Goal: Information Seeking & Learning: Find specific page/section

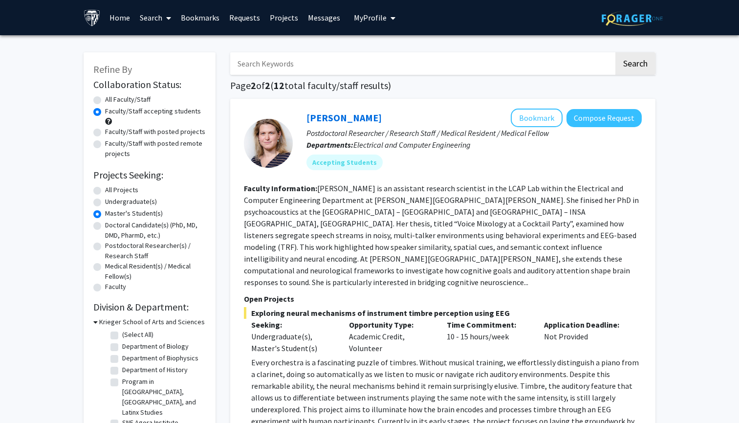
scroll to position [13, 0]
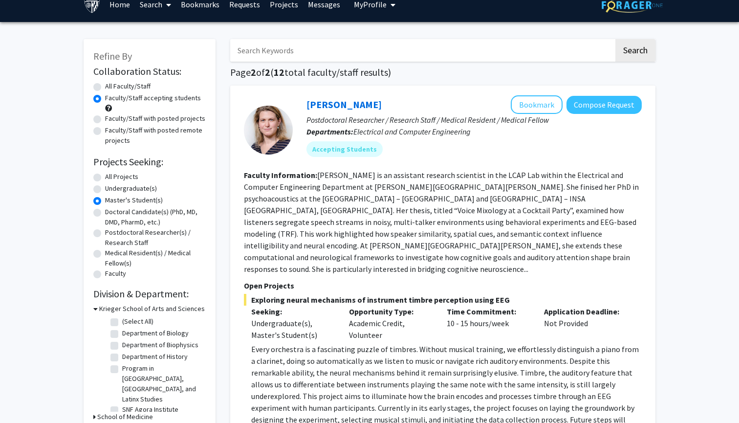
click at [125, 131] on label "Faculty/Staff with posted remote projects" at bounding box center [155, 135] width 101 height 21
click at [111, 131] on input "Faculty/Staff with posted remote projects" at bounding box center [108, 128] width 6 height 6
radio input "true"
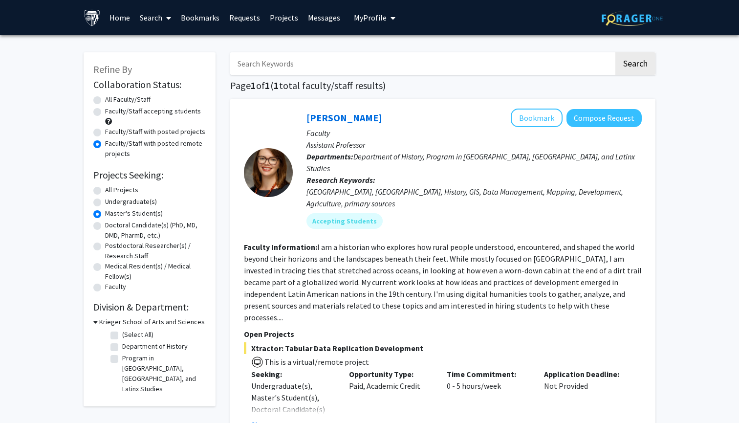
scroll to position [1, 0]
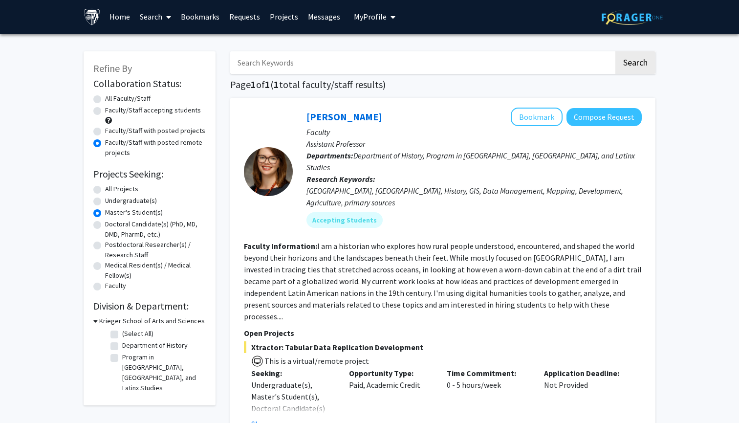
click at [105, 214] on label "Master's Student(s)" at bounding box center [134, 212] width 58 height 10
click at [105, 214] on input "Master's Student(s)" at bounding box center [108, 210] width 6 height 6
click at [105, 192] on label "All Projects" at bounding box center [121, 189] width 33 height 10
click at [105, 190] on input "All Projects" at bounding box center [108, 187] width 6 height 6
radio input "true"
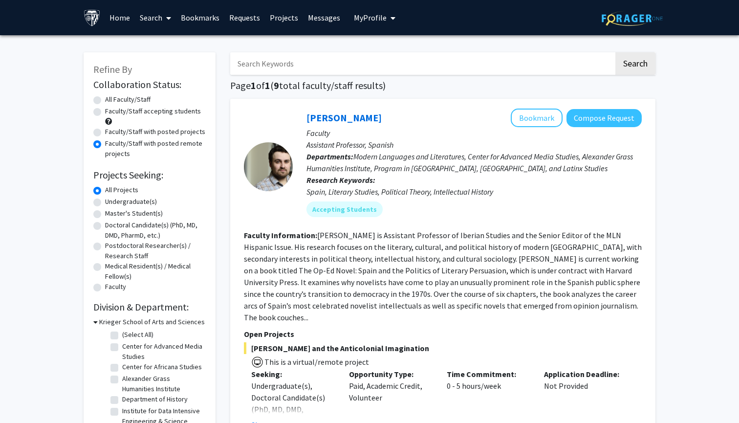
click at [105, 111] on label "Faculty/Staff accepting students" at bounding box center [153, 111] width 96 height 10
click at [105, 111] on input "Faculty/Staff accepting students" at bounding box center [108, 109] width 6 height 6
radio input "true"
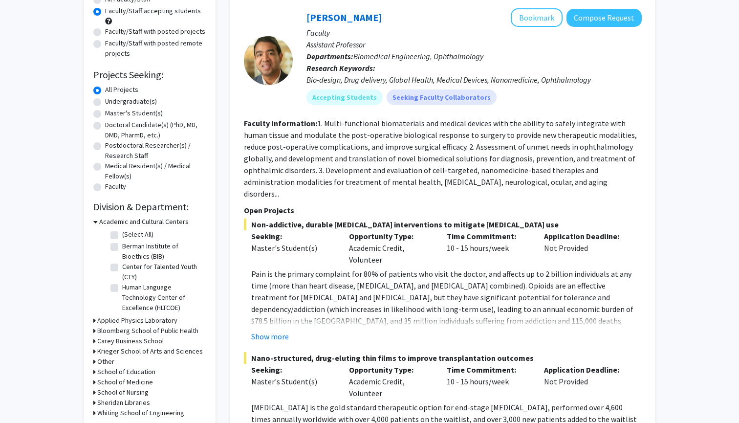
scroll to position [100, 0]
click at [269, 330] on button "Show more" at bounding box center [270, 336] width 38 height 12
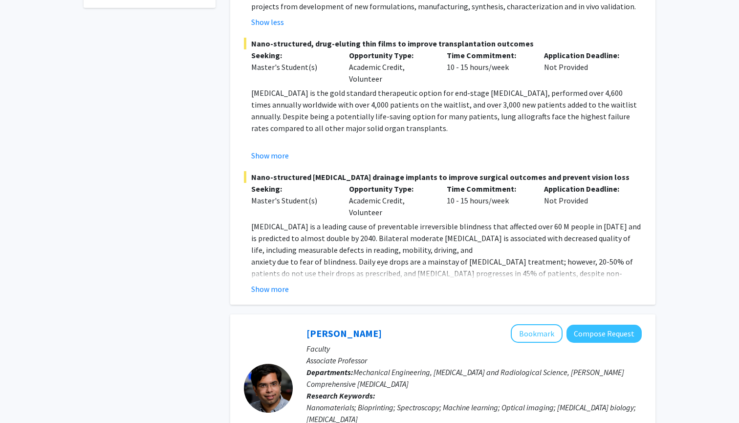
scroll to position [526, 0]
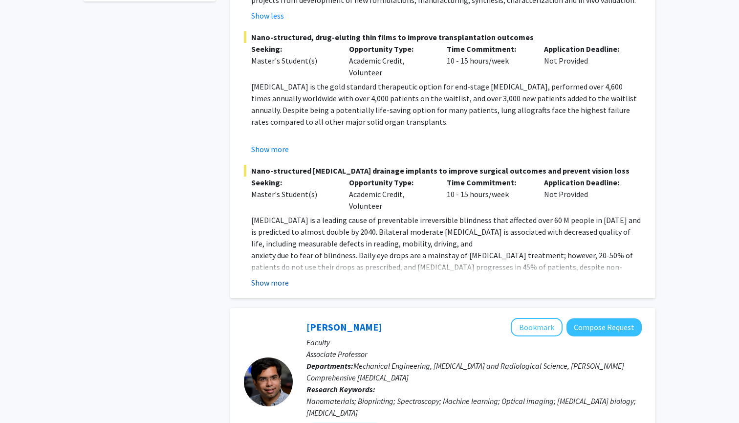
click at [268, 277] on button "Show more" at bounding box center [270, 283] width 38 height 12
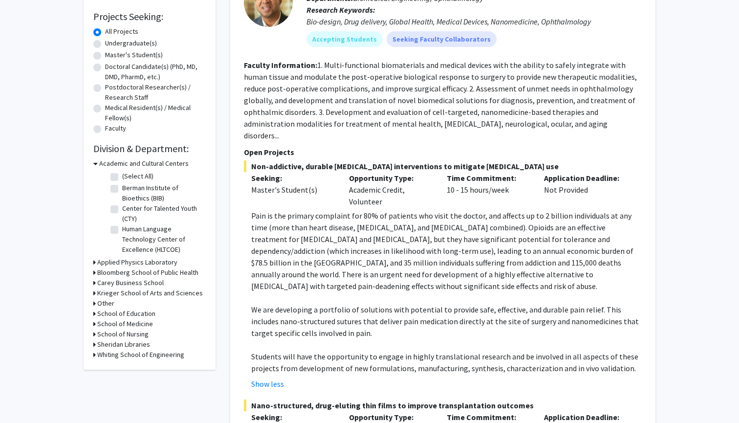
scroll to position [172, 0]
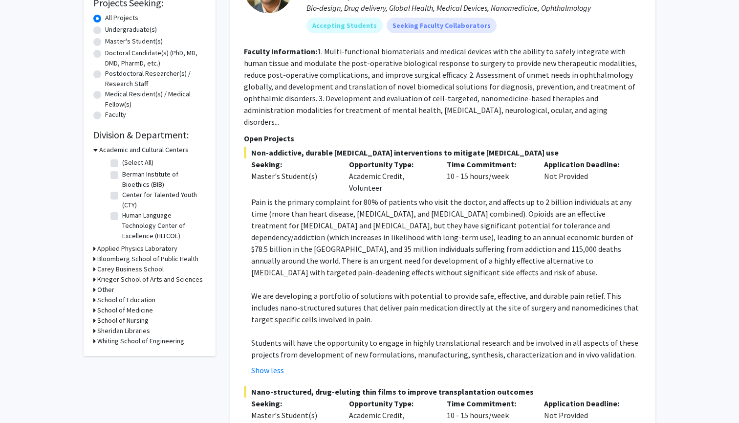
click at [112, 261] on h3 "Bloomberg School of Public Health" at bounding box center [147, 259] width 101 height 10
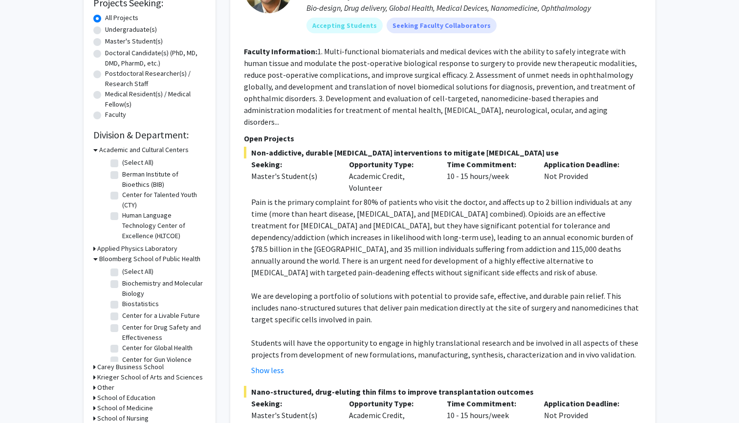
click at [122, 273] on label "(Select All)" at bounding box center [137, 271] width 31 height 10
click at [122, 273] on input "(Select All)" at bounding box center [125, 269] width 6 height 6
checkbox input "true"
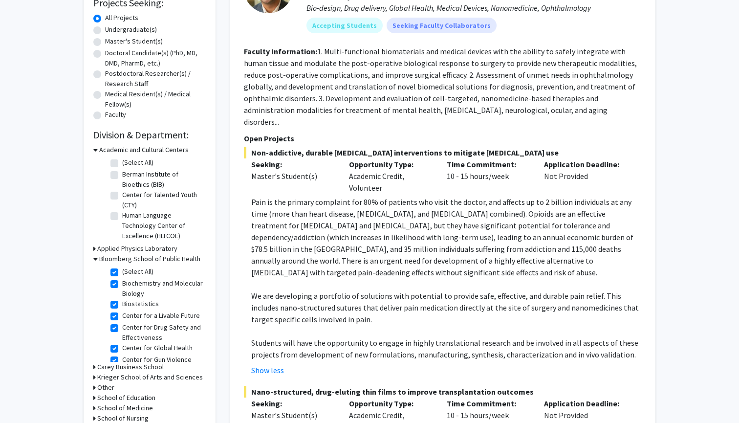
checkbox input "true"
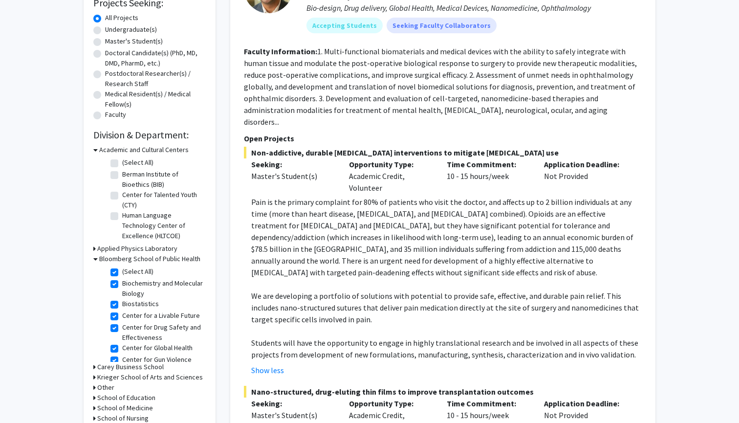
checkbox input "true"
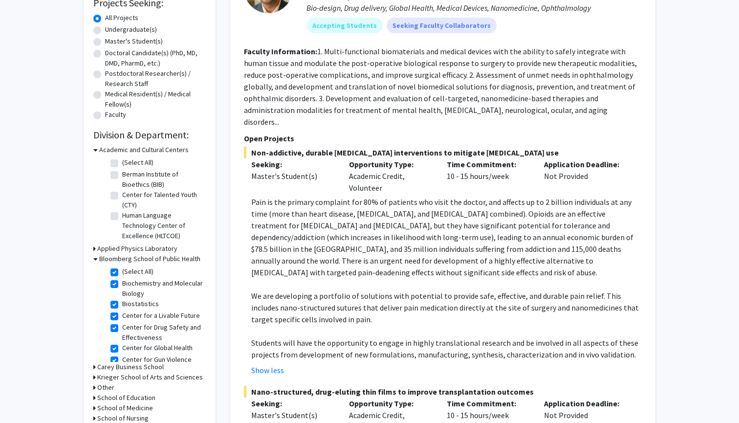
checkbox input "true"
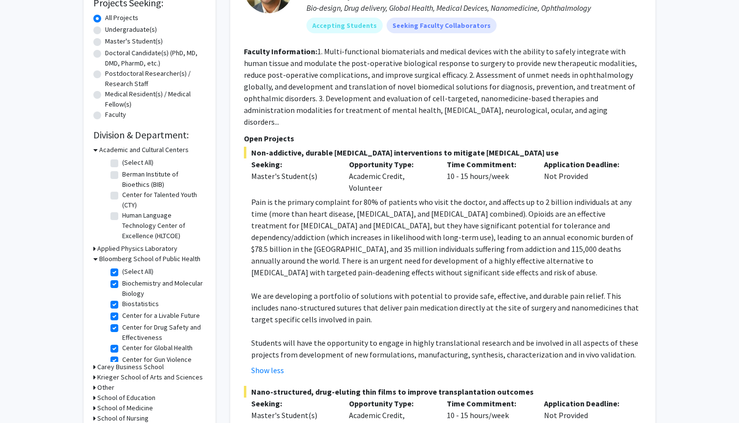
checkbox input "true"
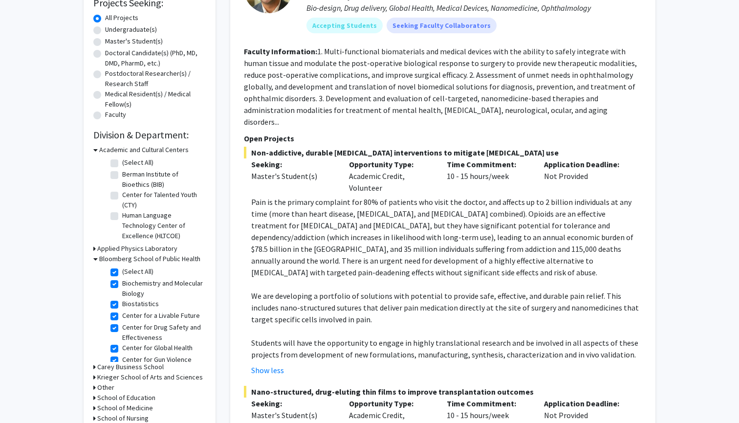
checkbox input "true"
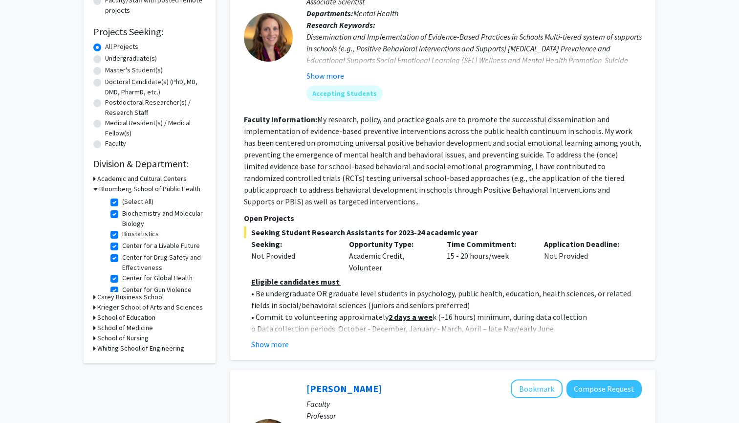
scroll to position [142, 0]
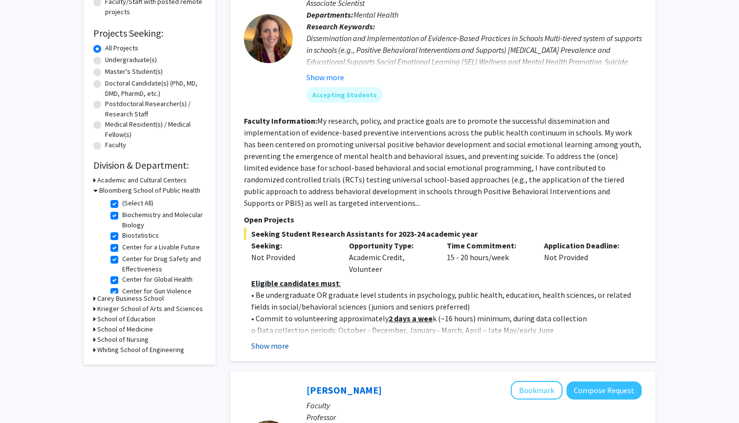
click at [278, 347] on button "Show more" at bounding box center [270, 346] width 38 height 12
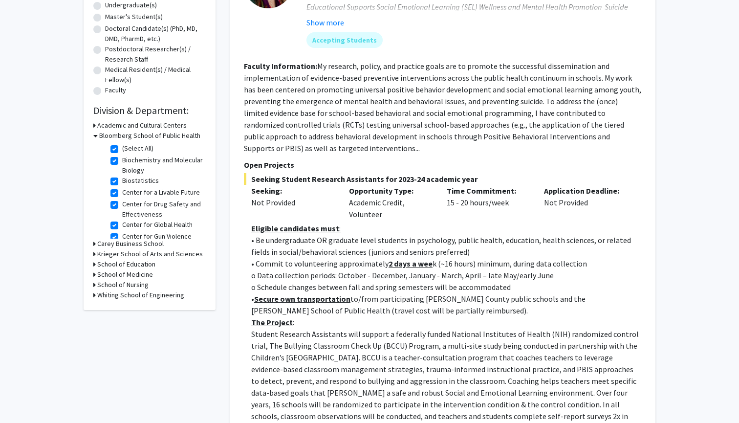
scroll to position [182, 0]
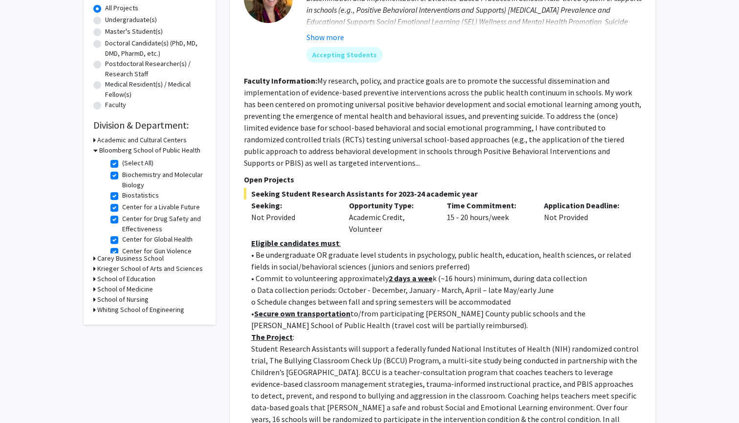
click at [122, 165] on label "(Select All)" at bounding box center [137, 163] width 31 height 10
click at [122, 164] on input "(Select All)" at bounding box center [125, 161] width 6 height 6
checkbox input "false"
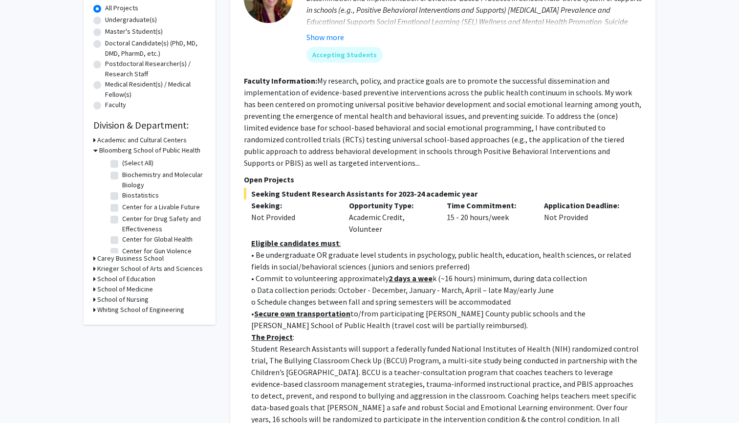
checkbox input "false"
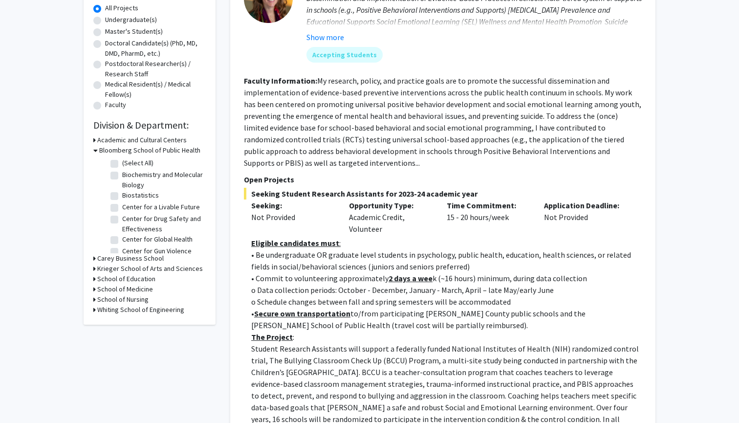
checkbox input "false"
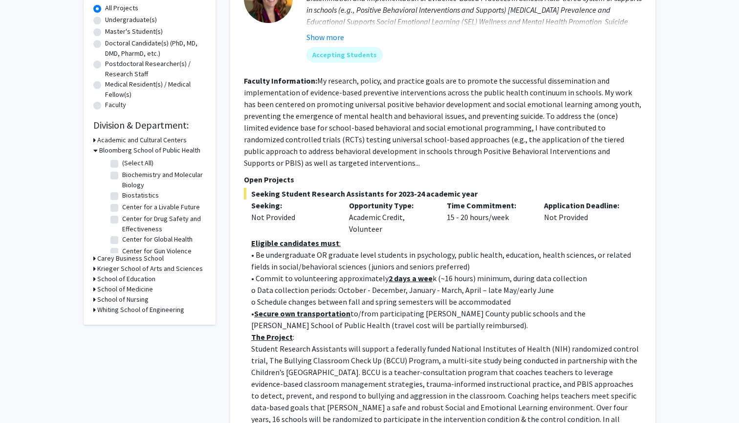
checkbox input "false"
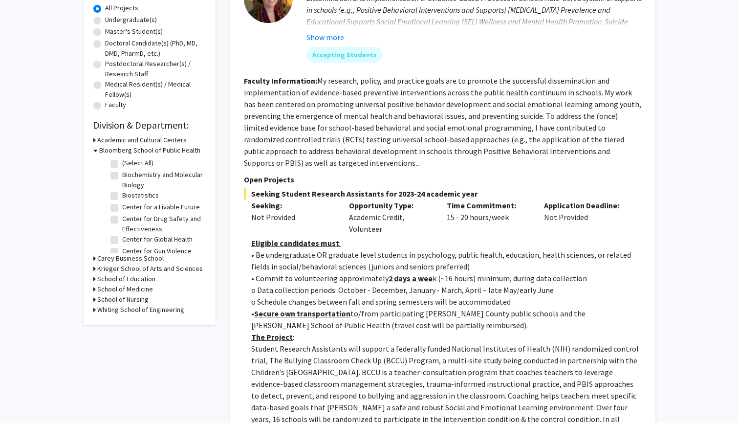
checkbox input "false"
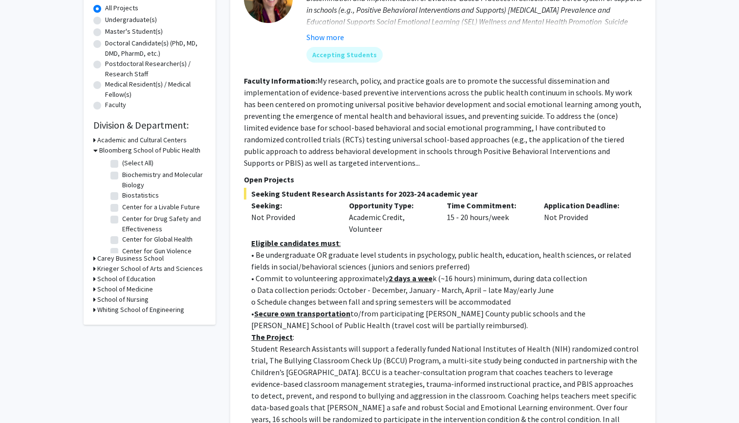
checkbox input "false"
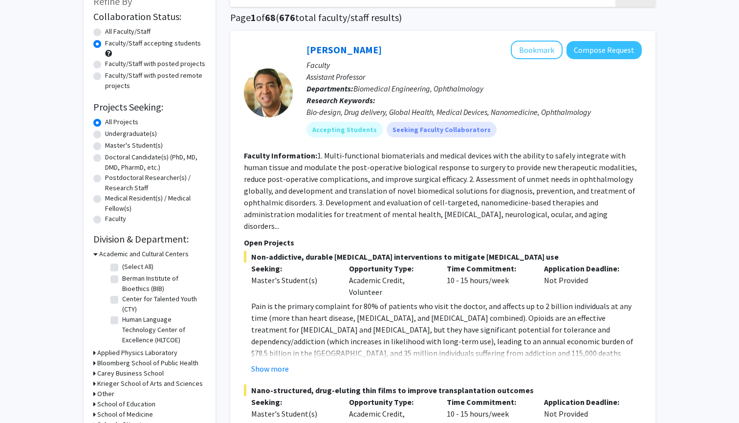
scroll to position [104, 0]
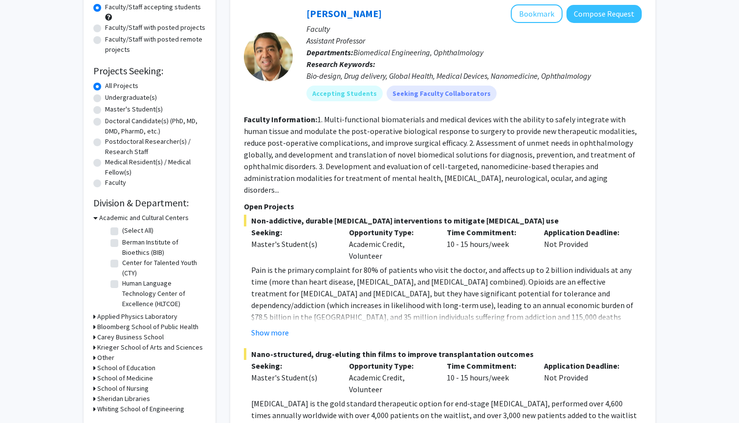
click at [111, 376] on h3 "School of Medicine" at bounding box center [125, 378] width 56 height 10
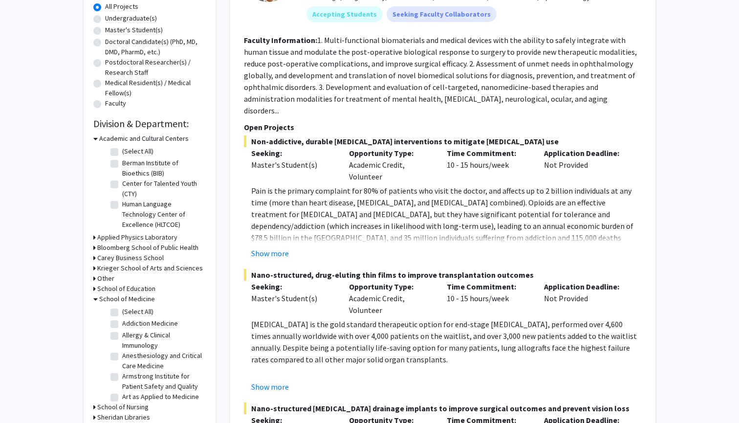
scroll to position [0, 0]
click at [122, 311] on label "(Select All)" at bounding box center [137, 311] width 31 height 10
click at [122, 311] on input "(Select All)" at bounding box center [125, 309] width 6 height 6
checkbox input "true"
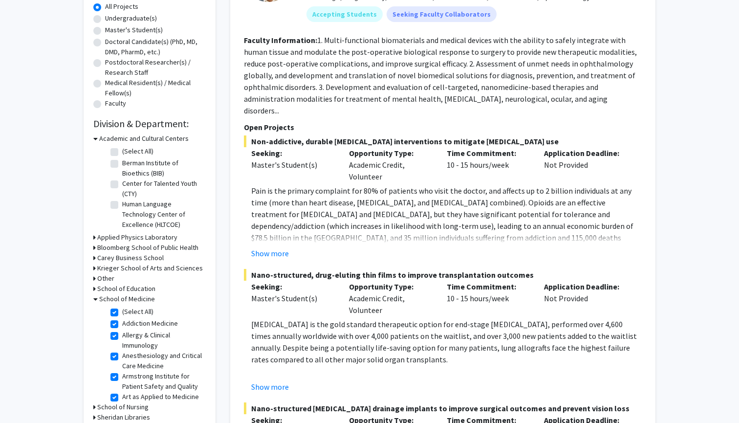
checkbox input "true"
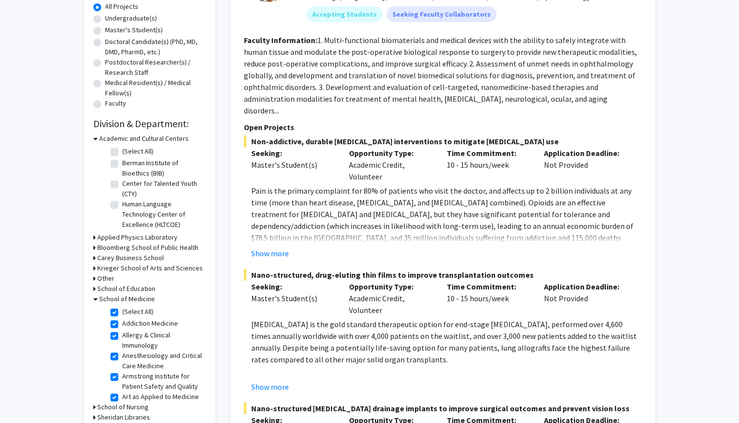
checkbox input "true"
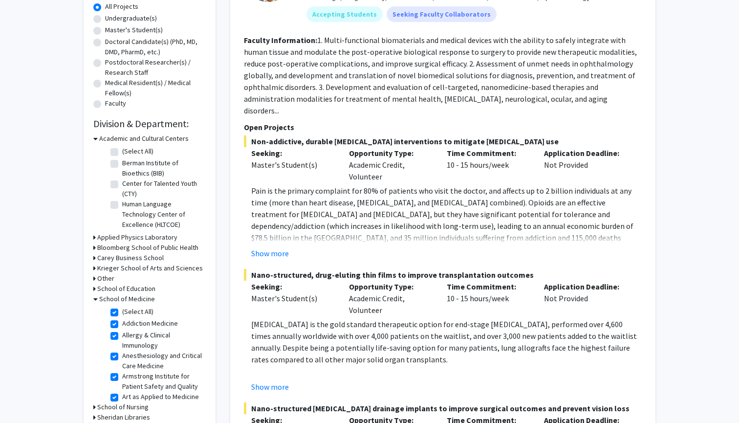
checkbox input "true"
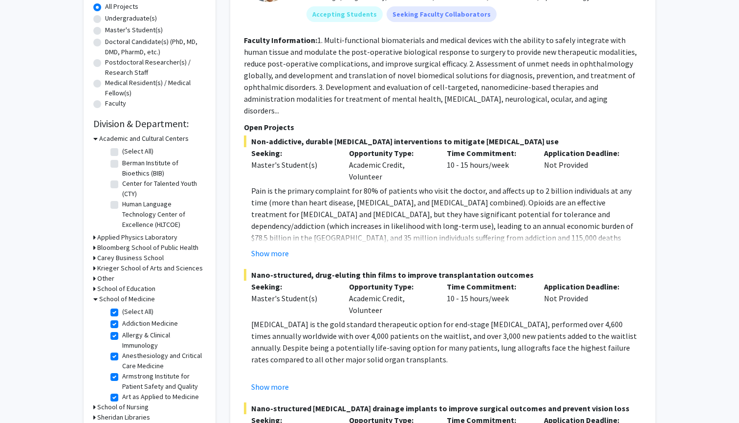
checkbox input "true"
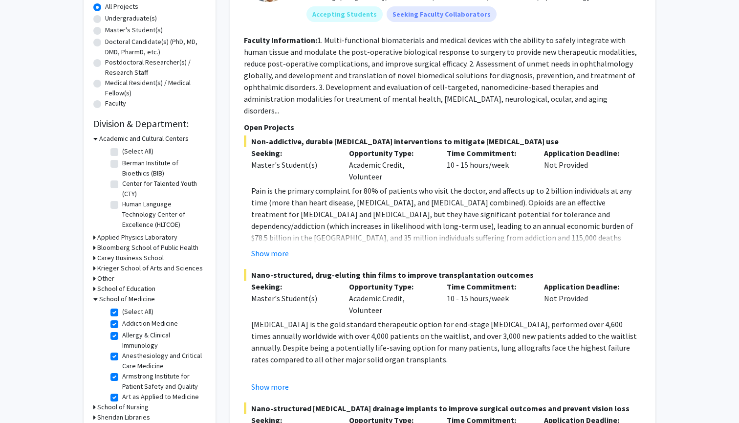
checkbox input "true"
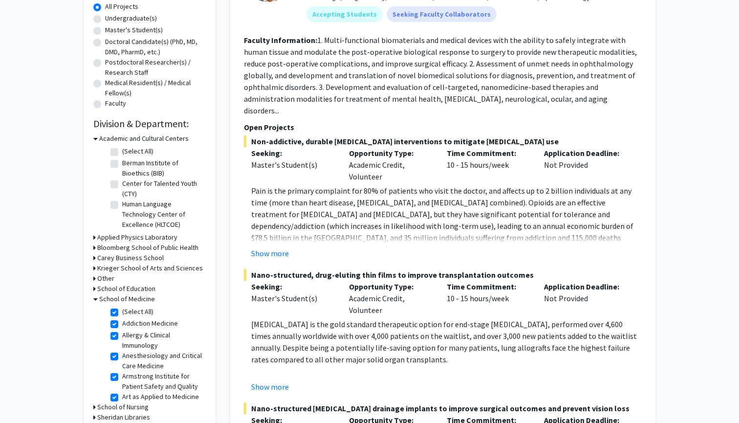
checkbox input "true"
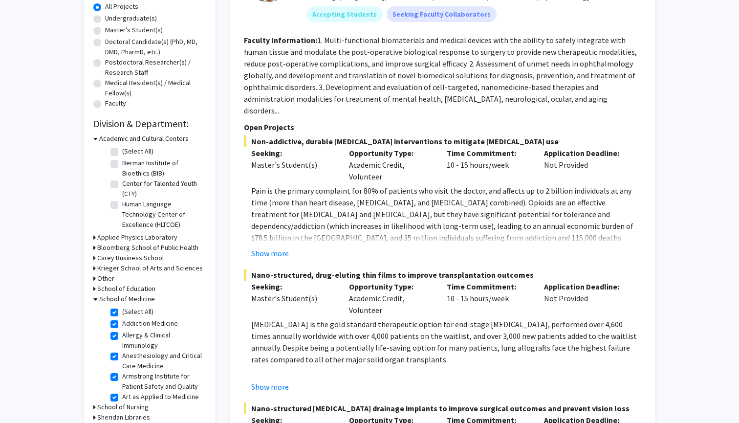
checkbox input "true"
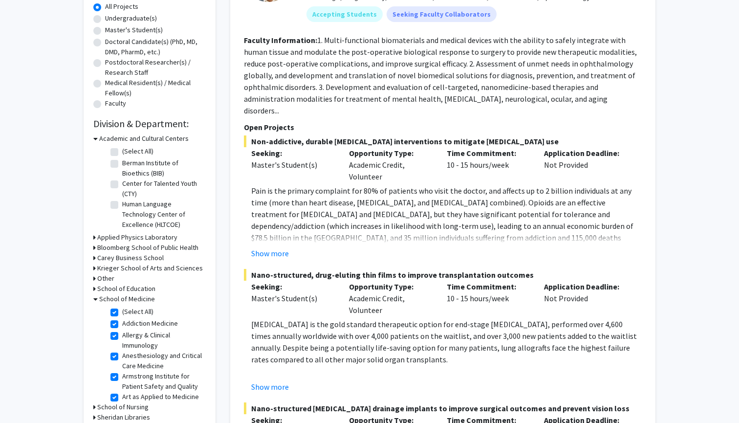
checkbox input "true"
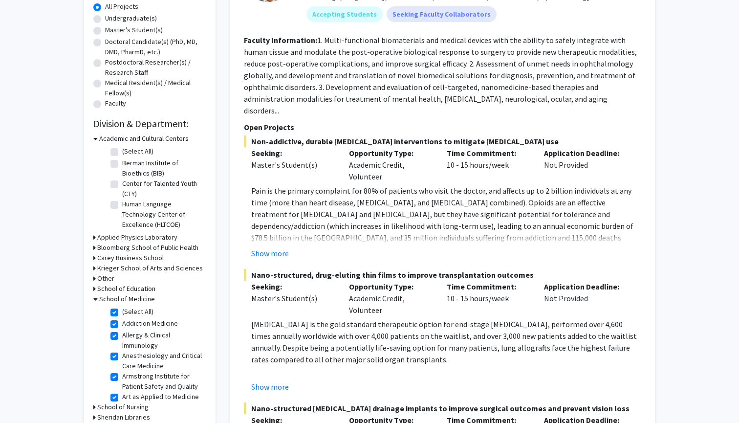
checkbox input "true"
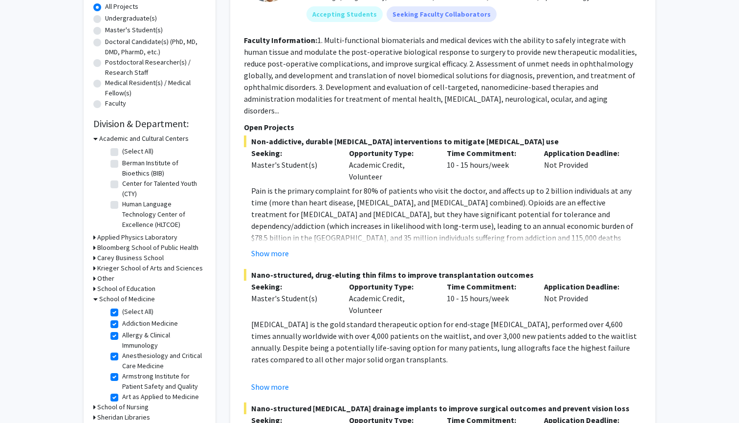
checkbox input "true"
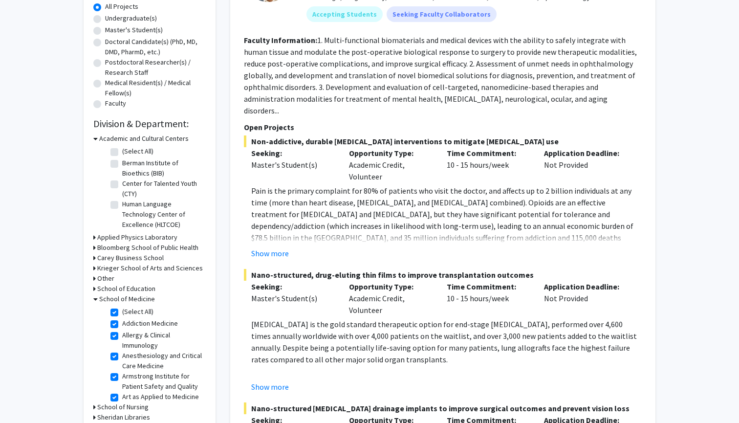
checkbox input "true"
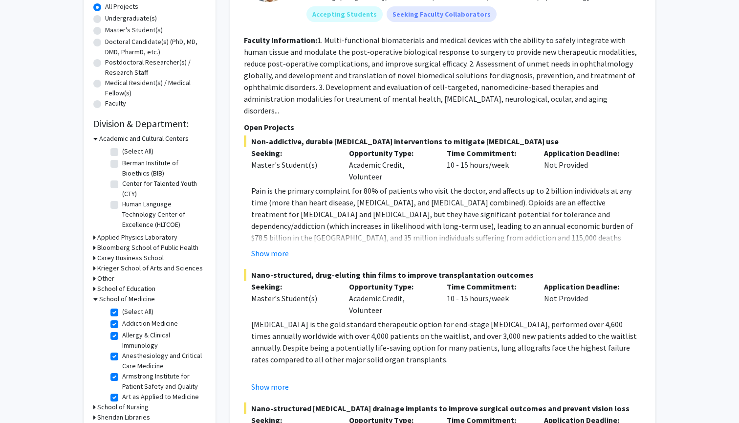
checkbox input "true"
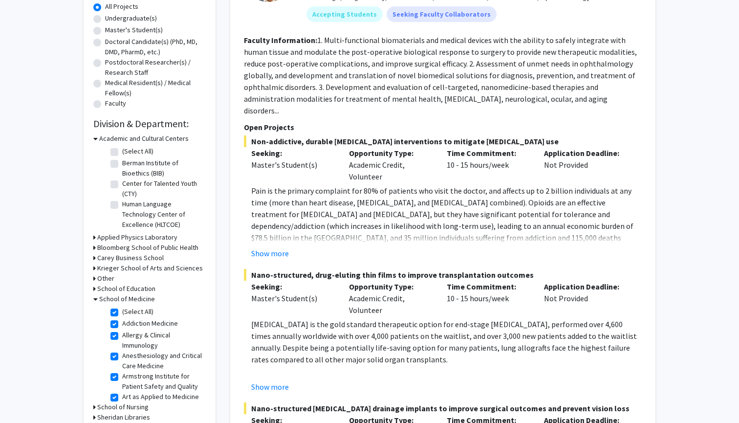
checkbox input "true"
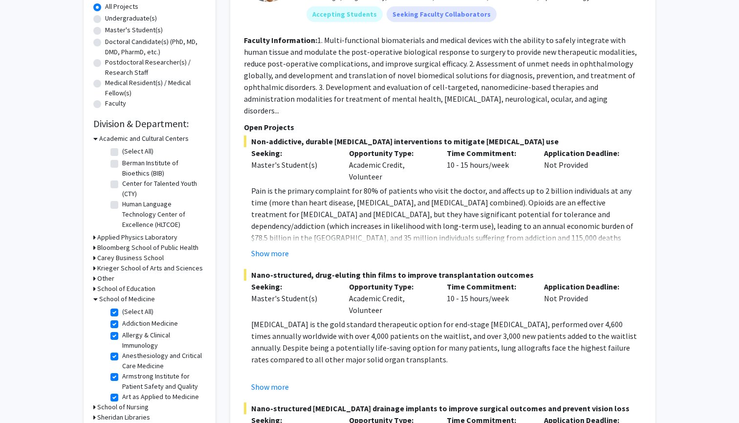
checkbox input "true"
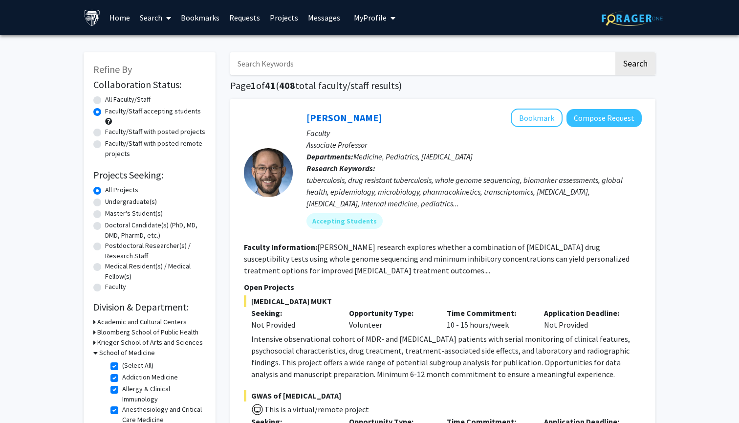
click at [122, 366] on label "(Select All)" at bounding box center [137, 365] width 31 height 10
click at [122, 366] on input "(Select All)" at bounding box center [125, 363] width 6 height 6
checkbox input "false"
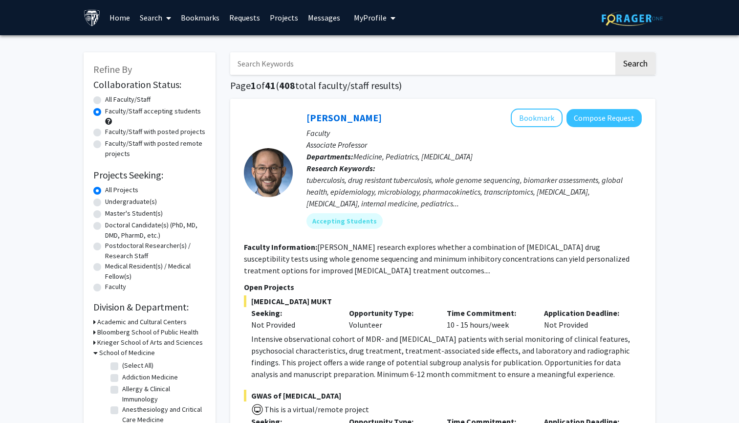
checkbox input "false"
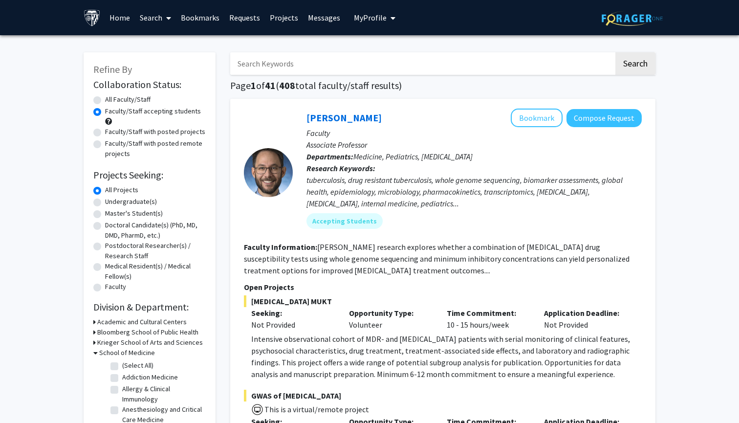
checkbox input "false"
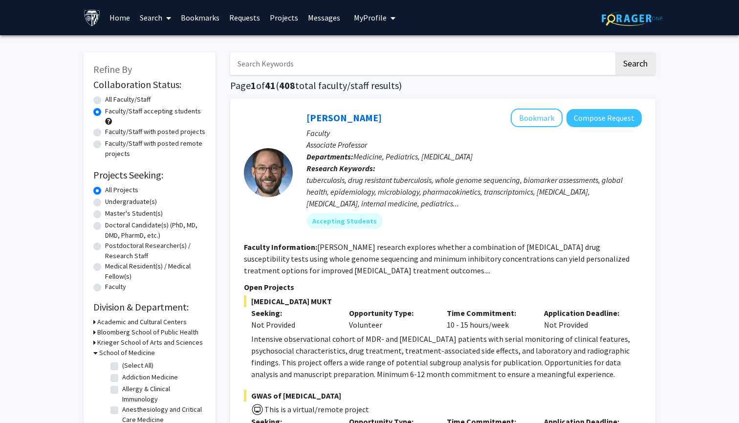
checkbox input "false"
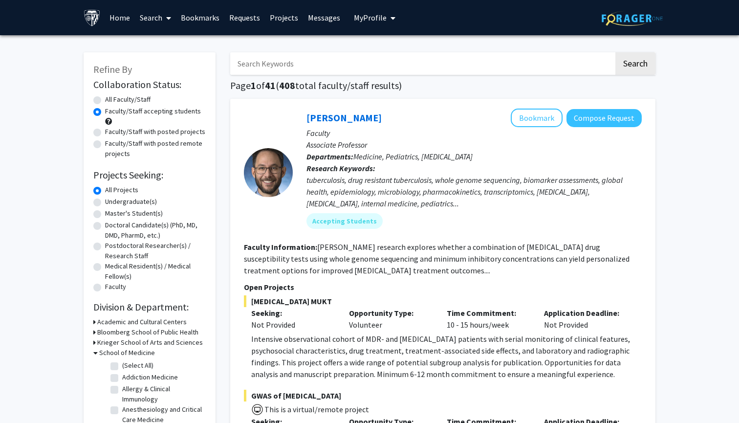
checkbox input "false"
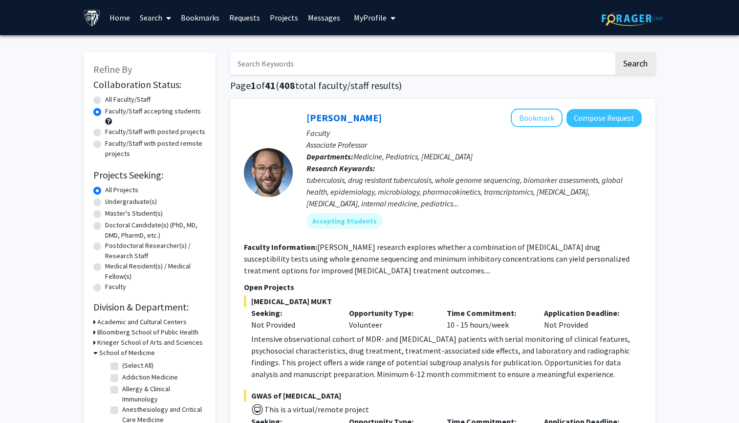
checkbox input "false"
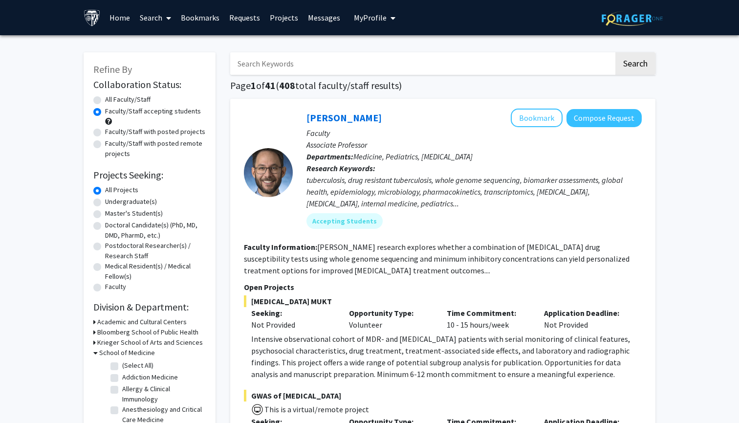
checkbox input "false"
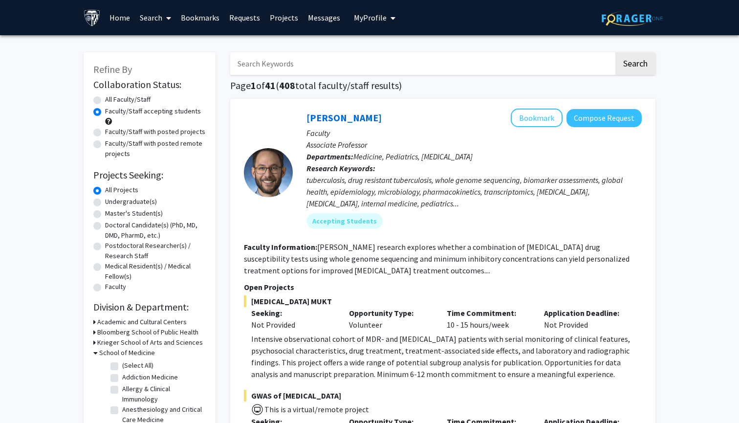
checkbox input "false"
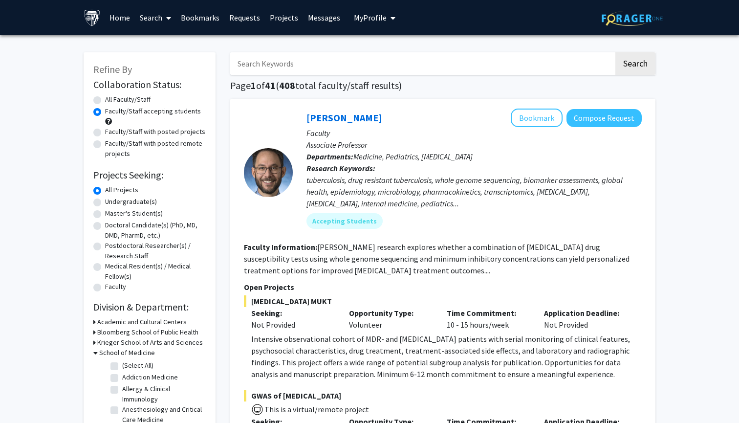
checkbox input "false"
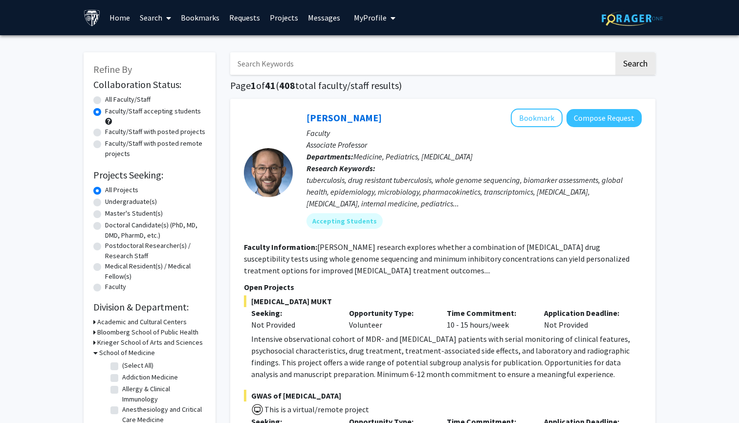
checkbox input "false"
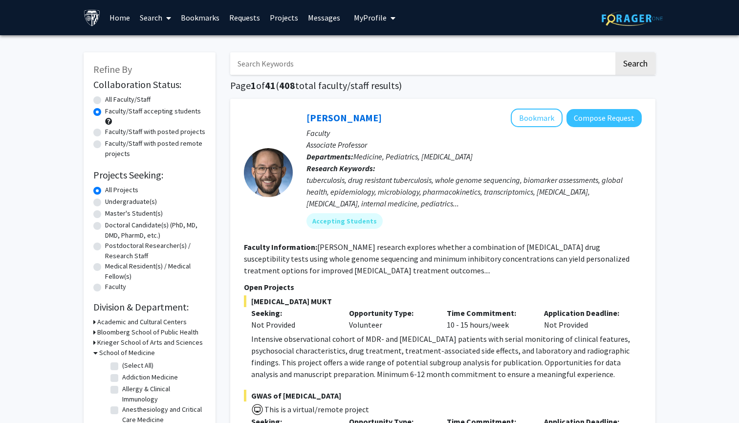
checkbox input "false"
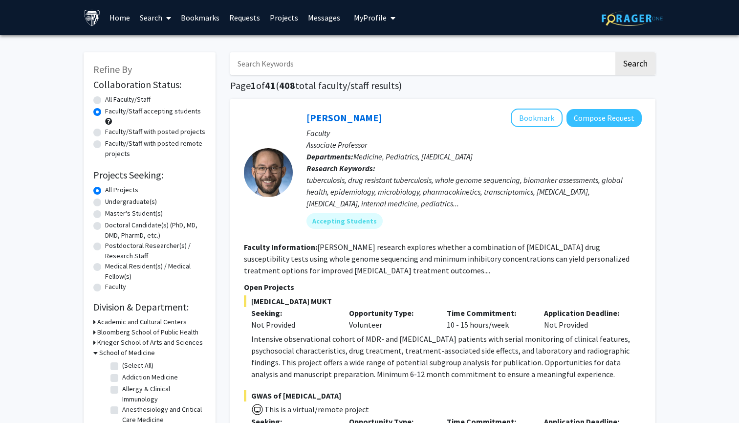
checkbox input "false"
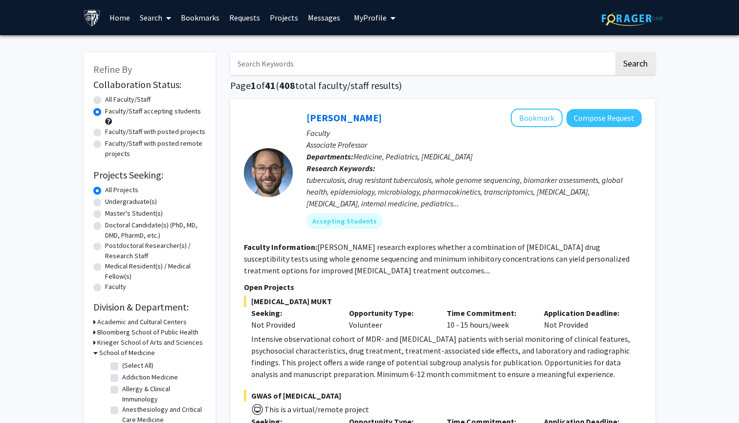
checkbox input "false"
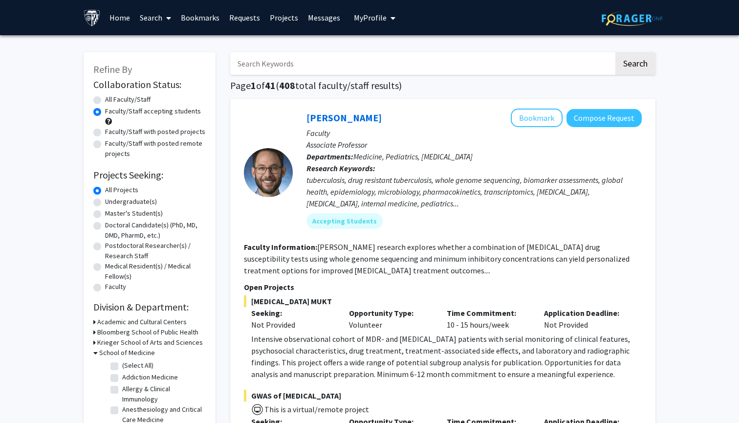
checkbox input "false"
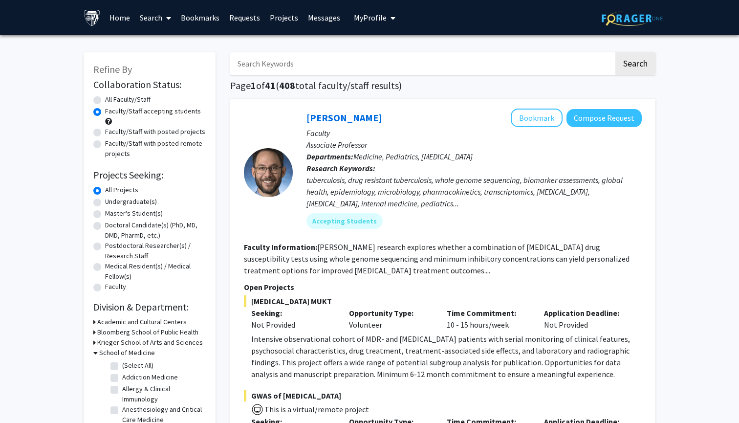
checkbox input "false"
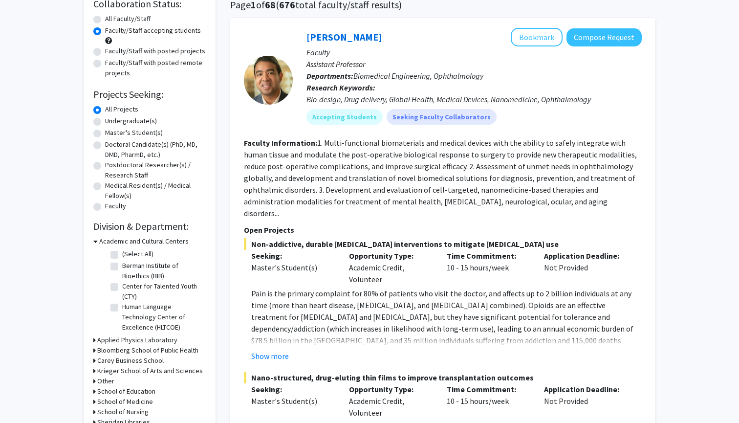
scroll to position [108, 0]
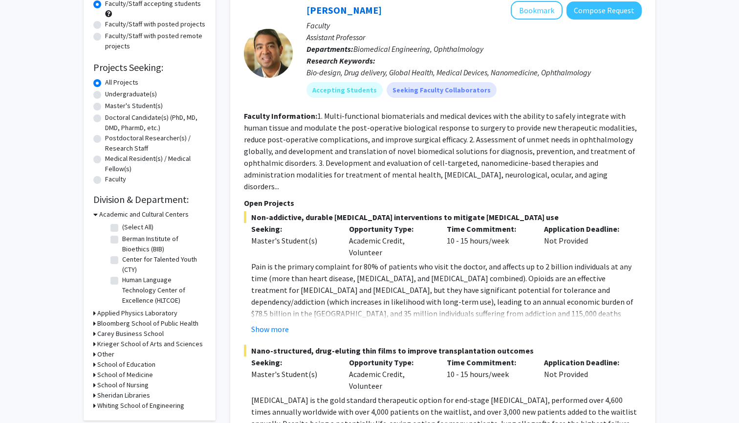
click at [112, 377] on h3 "School of Medicine" at bounding box center [125, 375] width 56 height 10
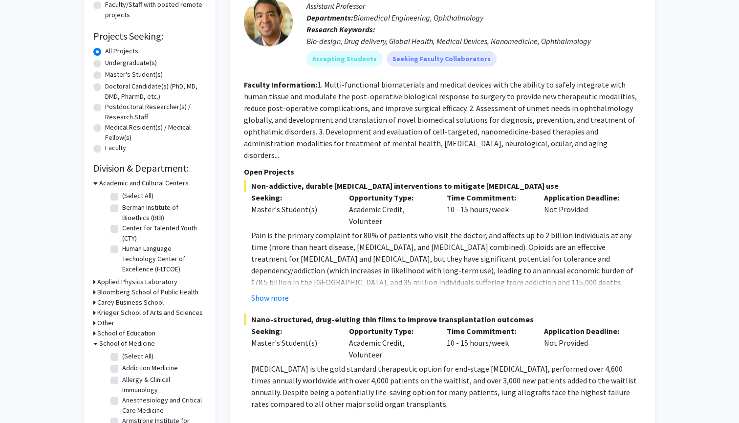
scroll to position [0, 0]
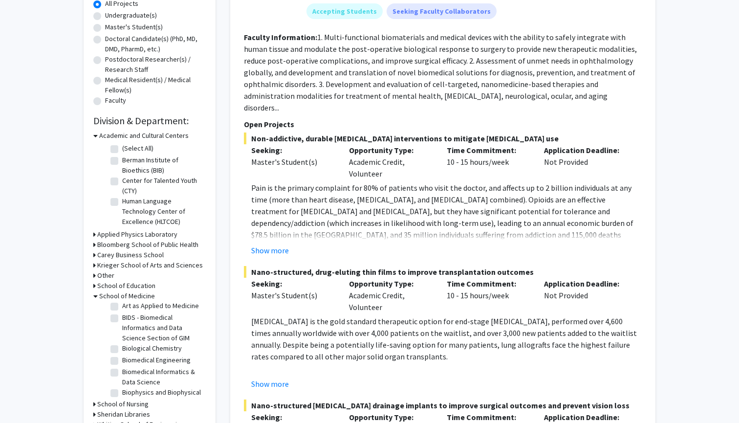
click at [138, 360] on label "Biomedical Engineering" at bounding box center [156, 360] width 68 height 10
click at [129, 360] on input "Biomedical Engineering" at bounding box center [125, 358] width 6 height 6
checkbox input "true"
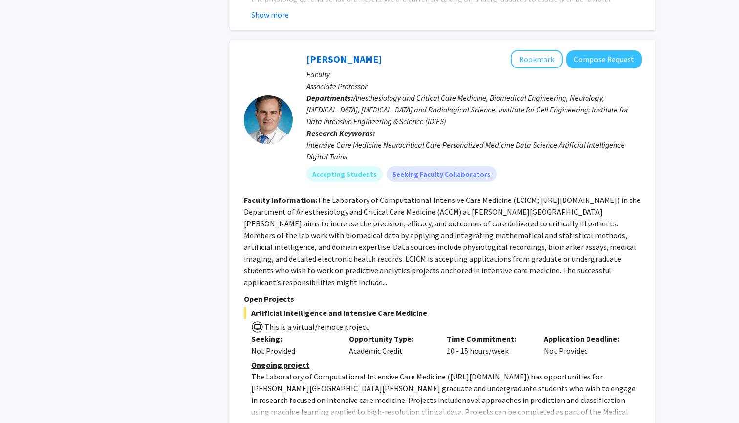
scroll to position [1424, 0]
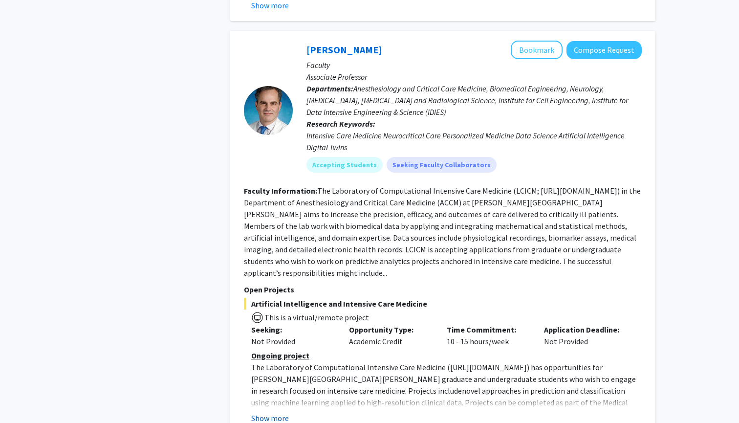
click at [277, 412] on button "Show more" at bounding box center [270, 418] width 38 height 12
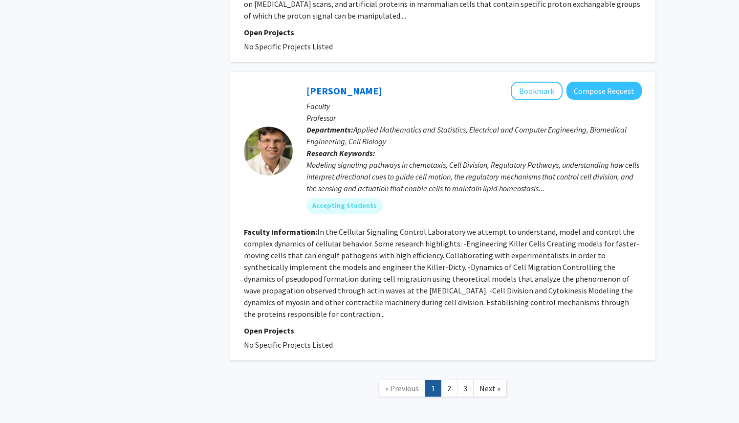
scroll to position [3355, 0]
click at [453, 380] on link "2" at bounding box center [449, 388] width 17 height 17
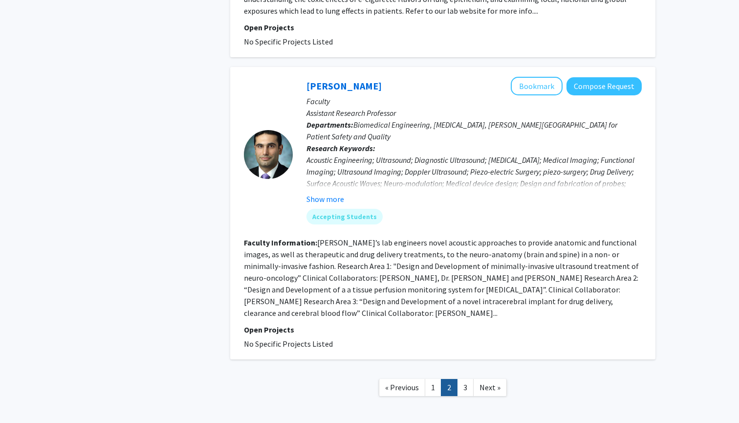
scroll to position [2331, 0]
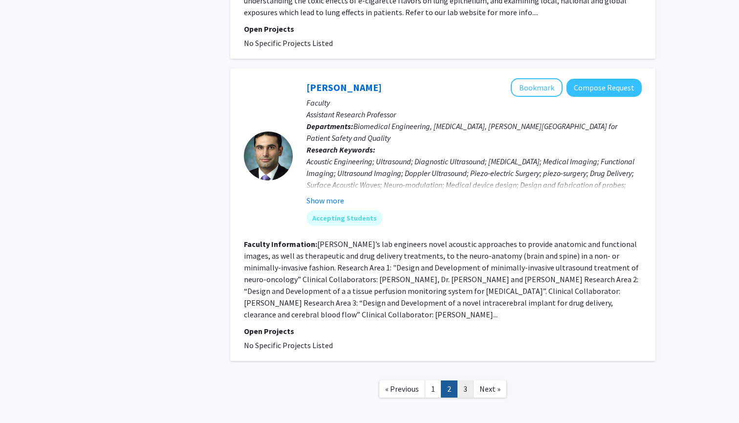
click at [465, 380] on link "3" at bounding box center [465, 388] width 17 height 17
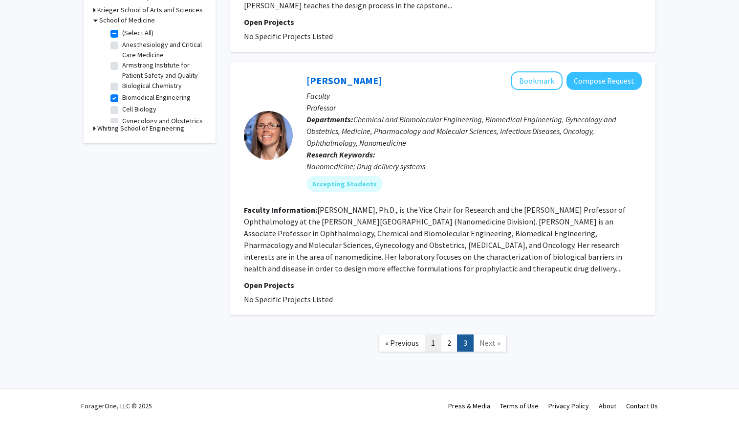
scroll to position [313, 0]
click at [434, 345] on link "1" at bounding box center [433, 342] width 17 height 17
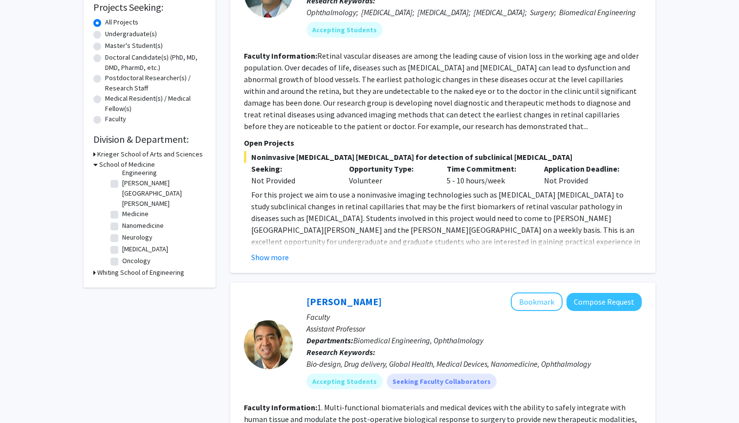
scroll to position [149, 0]
click at [137, 207] on label "Medicine" at bounding box center [135, 212] width 26 height 10
click at [129, 207] on input "Medicine" at bounding box center [125, 210] width 6 height 6
checkbox input "true"
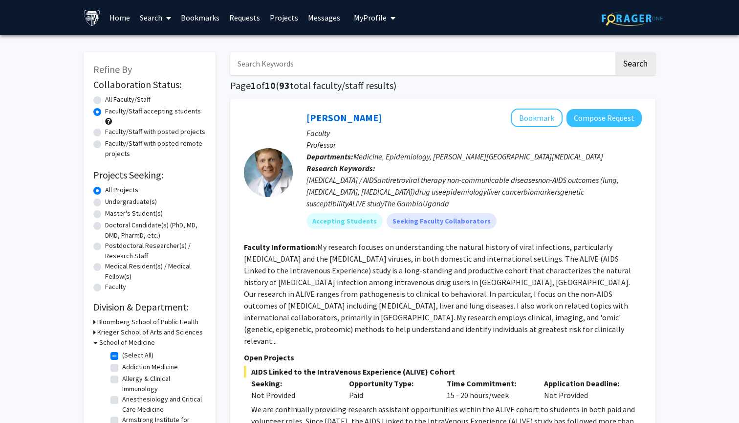
scroll to position [72, 0]
click at [120, 379] on fg-checkbox "Biomedical Engineering Biomedical Engineering" at bounding box center [156, 381] width 93 height 12
click at [122, 381] on label "Biomedical Engineering" at bounding box center [156, 380] width 68 height 10
click at [122, 381] on input "Biomedical Engineering" at bounding box center [125, 378] width 6 height 6
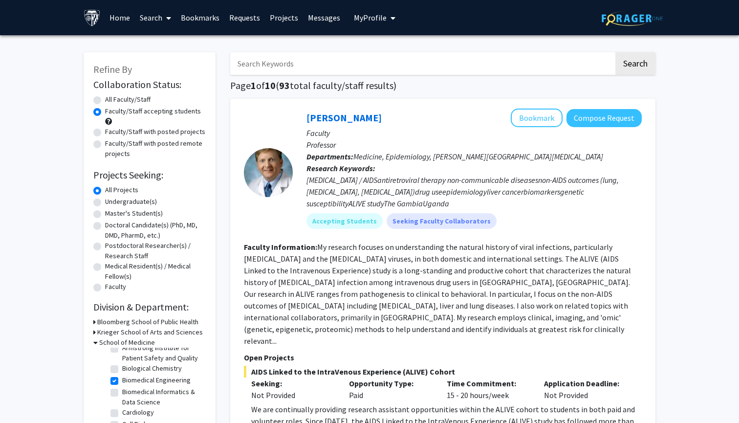
checkbox input "false"
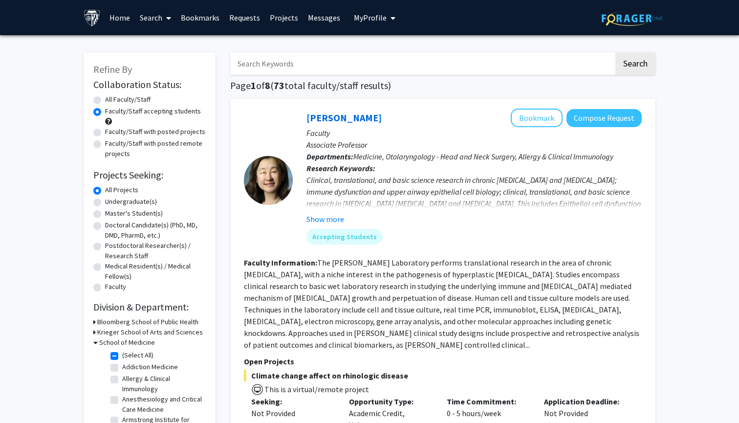
click at [265, 62] on input "Search Keywords" at bounding box center [422, 63] width 384 height 22
type input "[PERSON_NAME]"
click at [635, 65] on button "Search" at bounding box center [635, 63] width 40 height 22
radio input "true"
checkbox input "false"
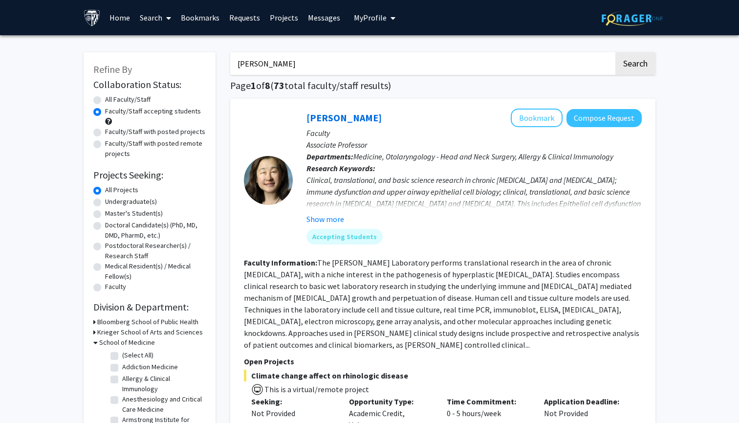
checkbox input "false"
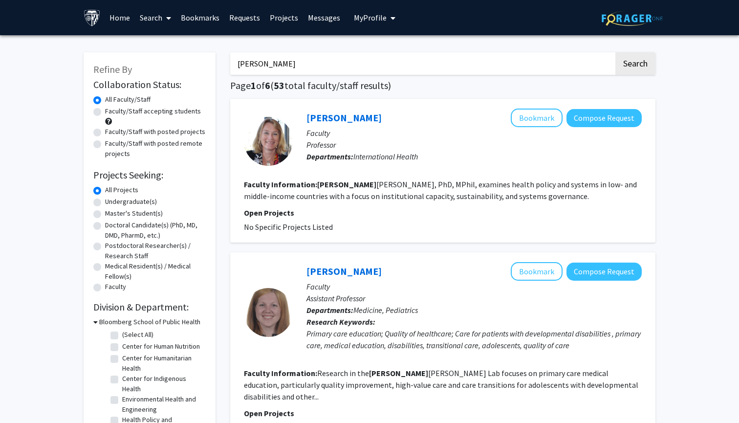
click at [265, 62] on input "[PERSON_NAME]" at bounding box center [422, 63] width 384 height 22
type input "Saras"
click at [635, 65] on button "Search" at bounding box center [635, 63] width 40 height 22
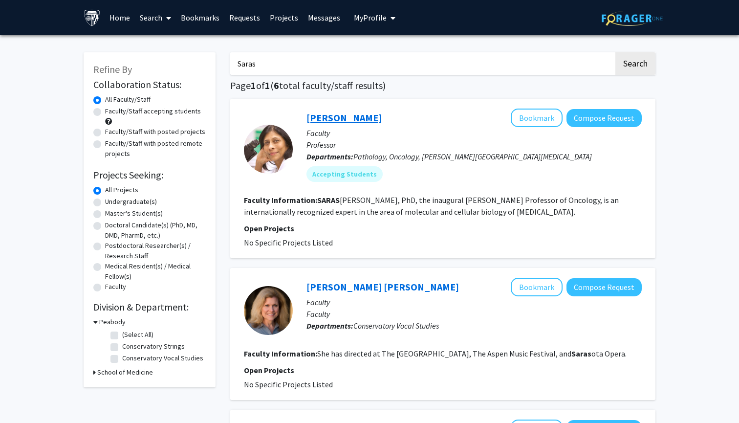
click at [331, 119] on link "[PERSON_NAME]" at bounding box center [343, 117] width 75 height 12
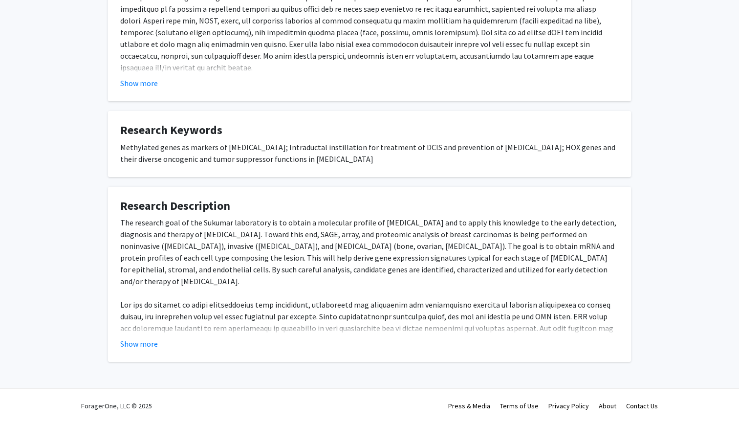
scroll to position [252, 0]
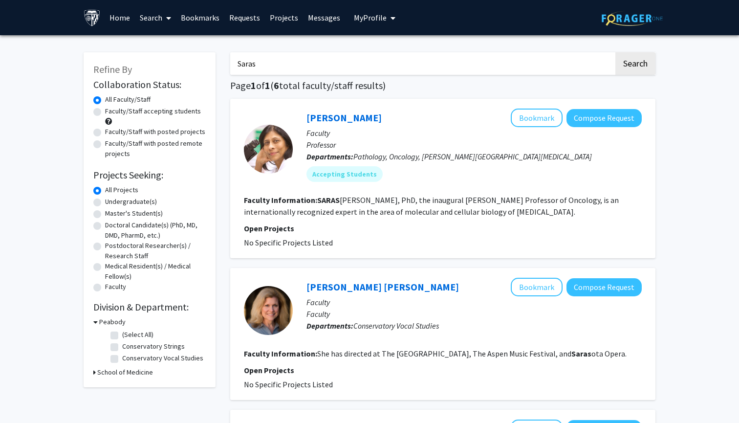
click at [337, 70] on input "Saras" at bounding box center [422, 63] width 384 height 22
click at [635, 65] on button "Search" at bounding box center [635, 63] width 40 height 22
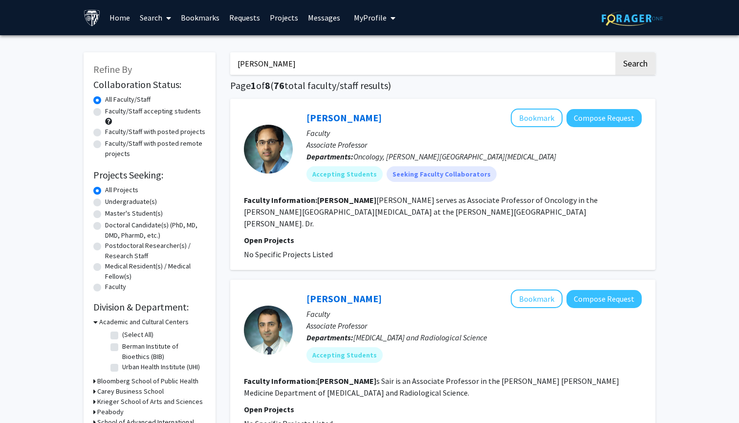
click at [303, 69] on input "[PERSON_NAME]" at bounding box center [422, 63] width 384 height 22
click at [635, 65] on button "Search" at bounding box center [635, 63] width 40 height 22
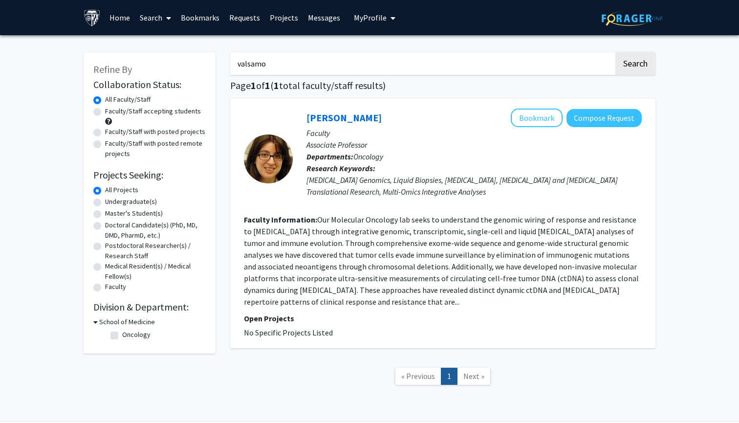
click at [265, 56] on input "valsamo" at bounding box center [422, 63] width 384 height 22
click at [635, 65] on button "Search" at bounding box center [635, 63] width 40 height 22
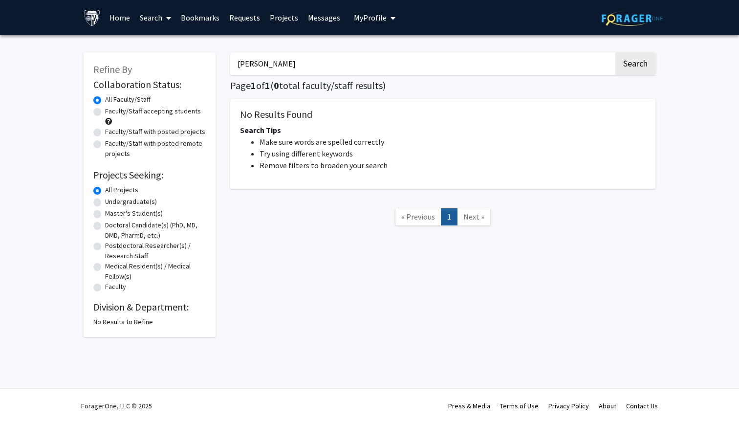
click at [635, 65] on button "Search" at bounding box center [635, 63] width 40 height 22
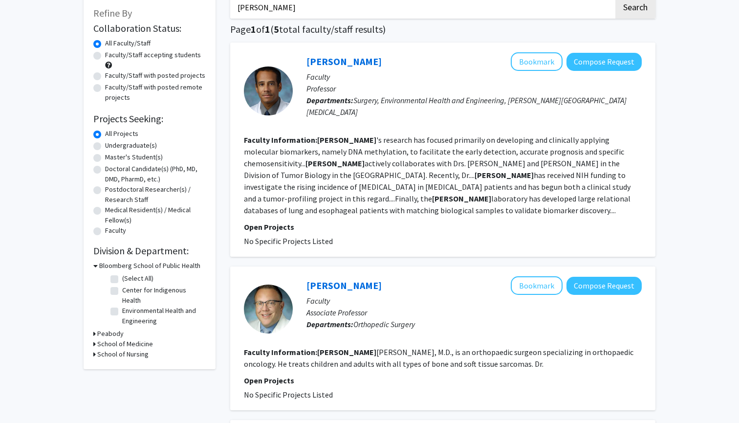
scroll to position [27, 0]
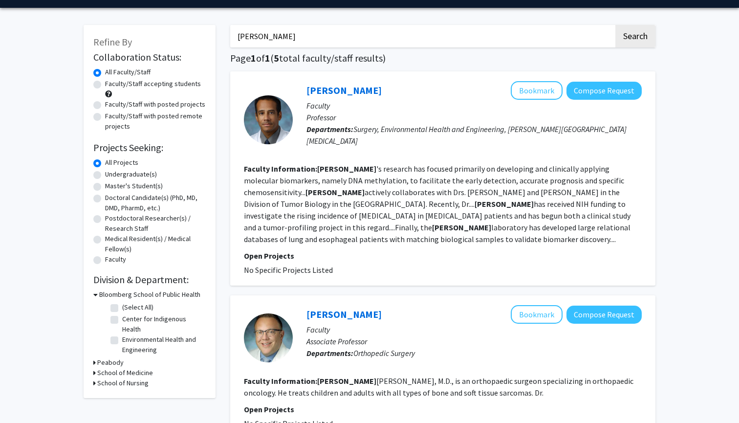
click at [288, 44] on input "[PERSON_NAME]" at bounding box center [422, 36] width 384 height 22
click at [635, 38] on button "Search" at bounding box center [635, 36] width 40 height 22
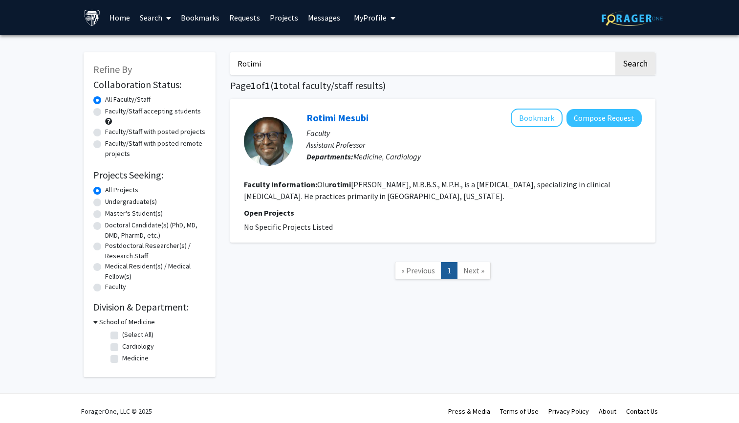
click at [266, 66] on input "Rotimi" at bounding box center [422, 63] width 384 height 22
click at [635, 65] on button "Search" at bounding box center [635, 63] width 40 height 22
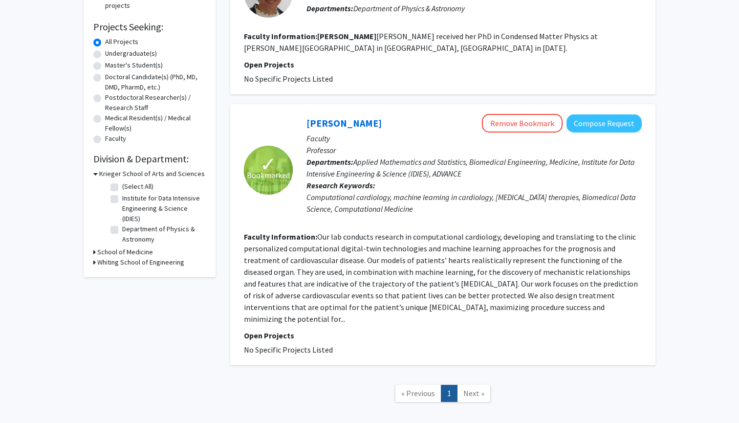
scroll to position [149, 0]
click at [327, 124] on link "[PERSON_NAME]" at bounding box center [343, 122] width 75 height 12
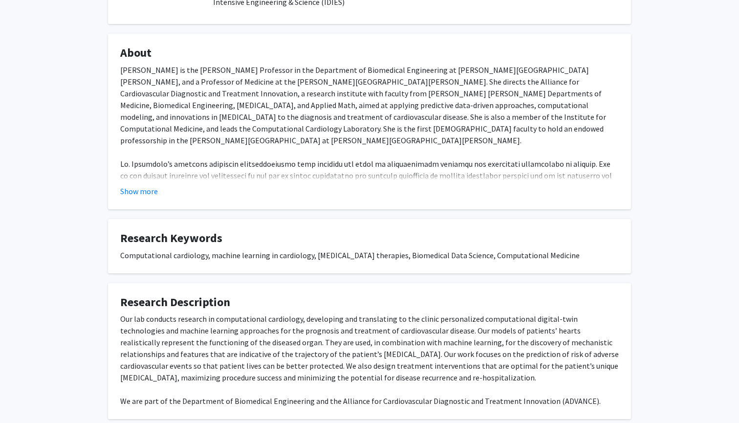
scroll to position [197, 0]
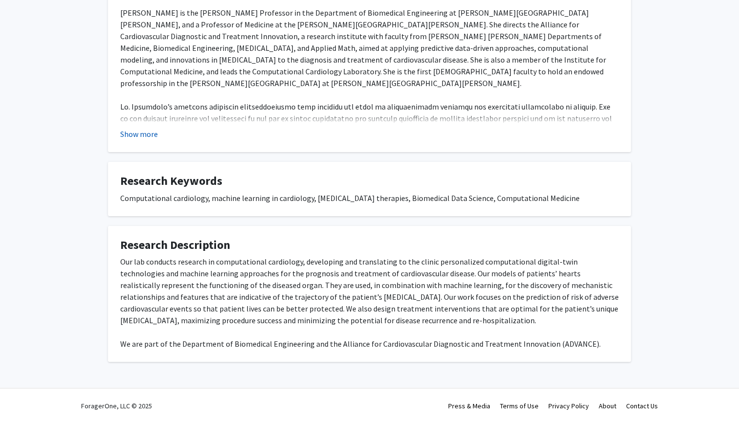
click at [148, 131] on button "Show more" at bounding box center [139, 134] width 38 height 12
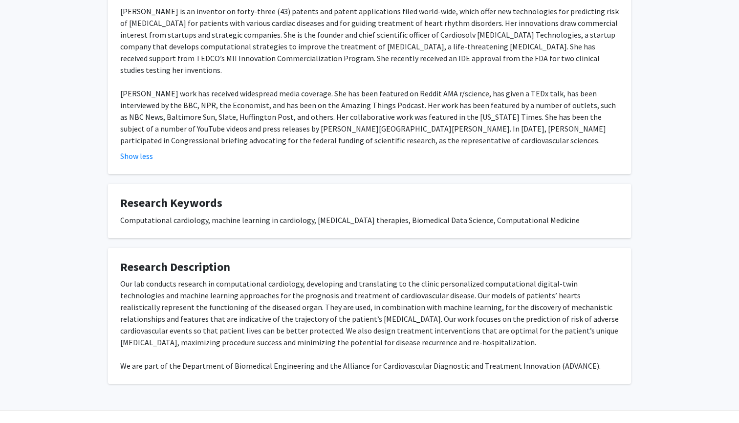
scroll to position [585, 0]
